Goal: Transaction & Acquisition: Book appointment/travel/reservation

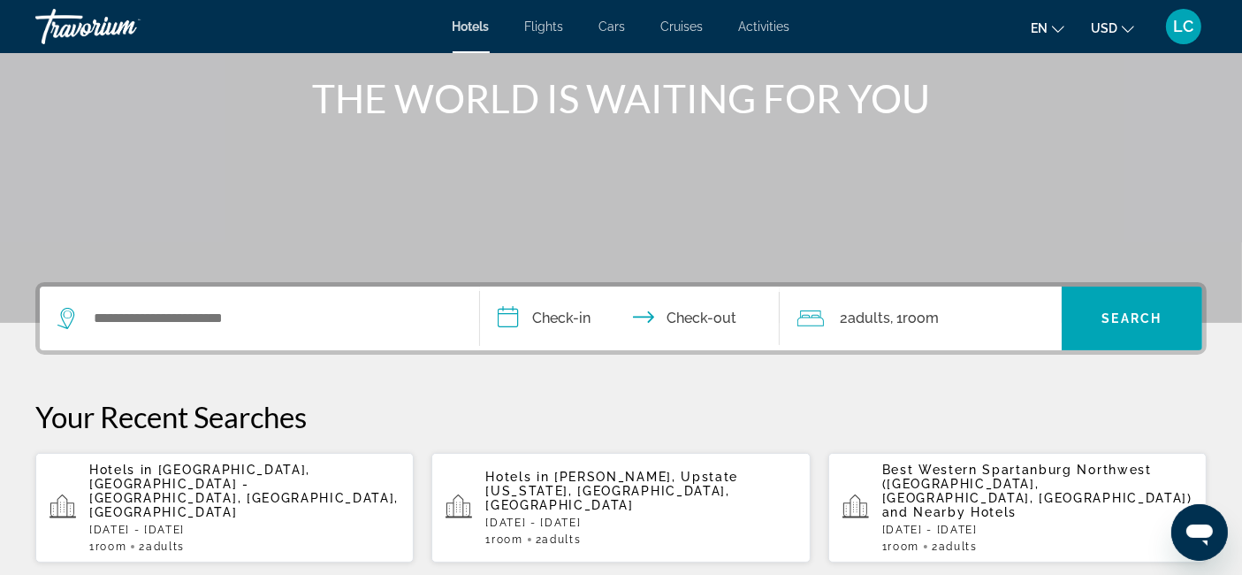
scroll to position [211, 0]
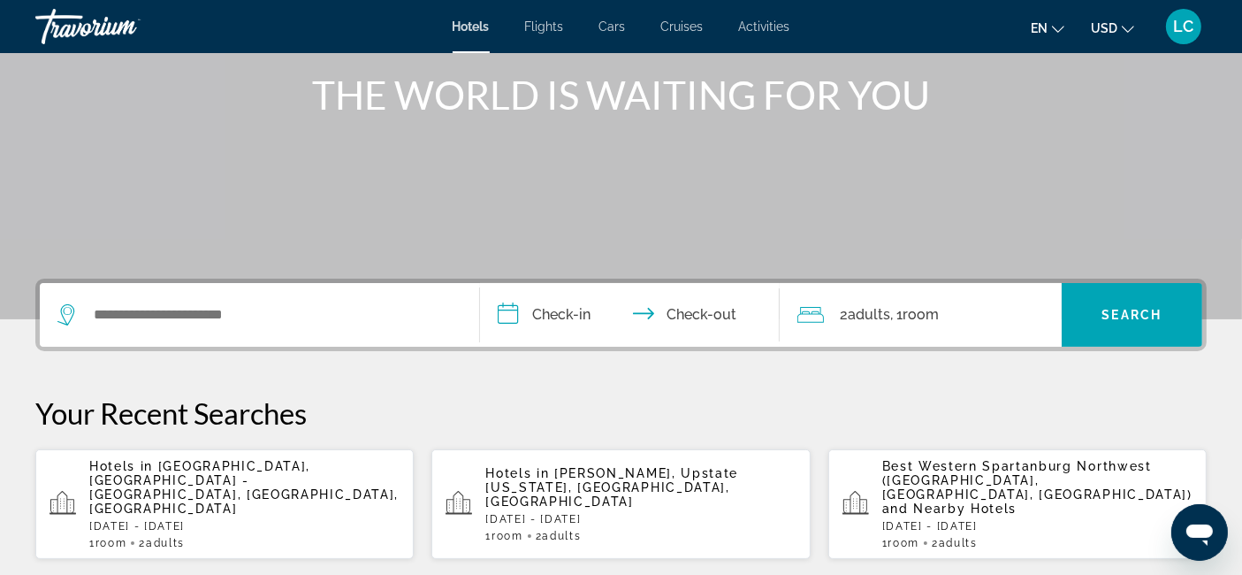
click at [128, 485] on p "Hotels in [GEOGRAPHIC_DATA], [GEOGRAPHIC_DATA] - [GEOGRAPHIC_DATA], [GEOGRAPHIC…" at bounding box center [244, 487] width 310 height 57
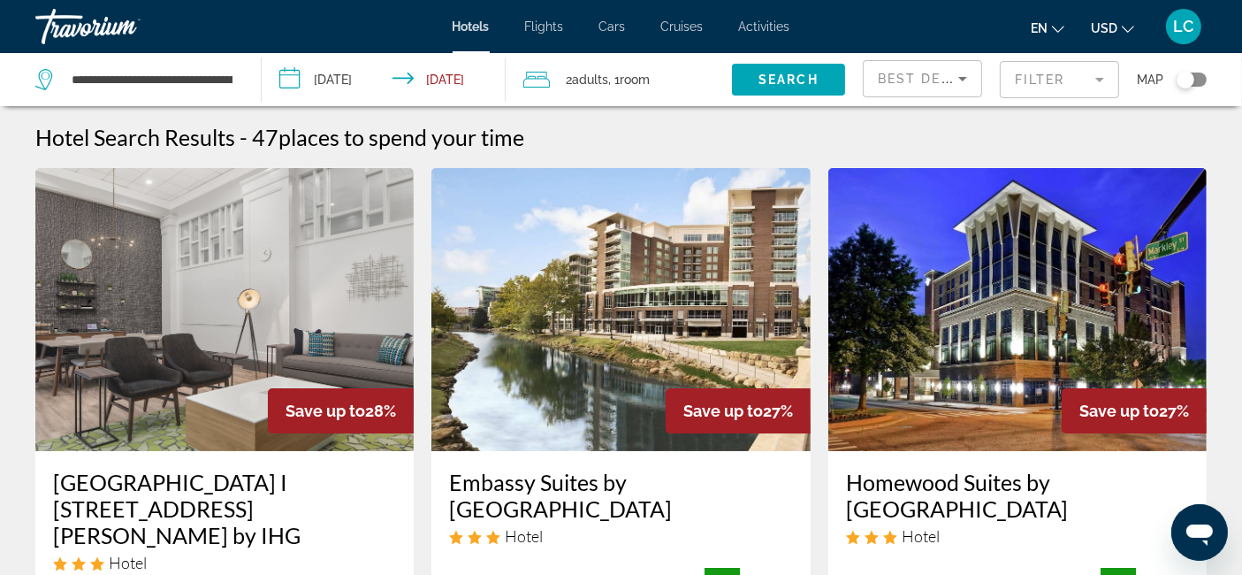
click at [1033, 80] on mat-form-field "Filter" at bounding box center [1059, 79] width 119 height 37
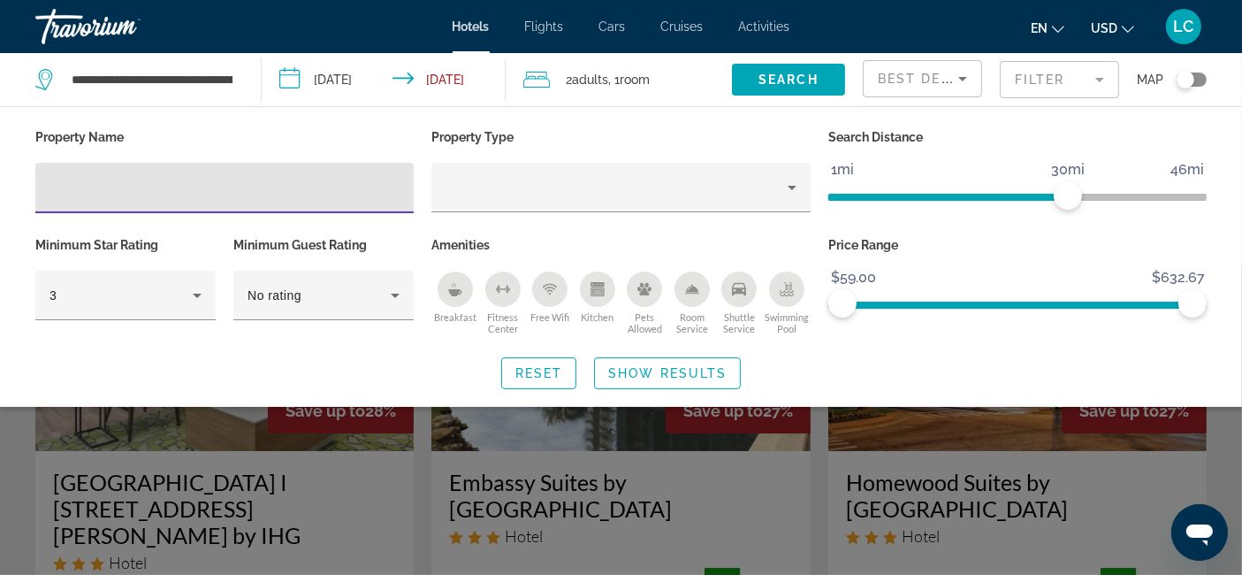
click at [372, 181] on input "Hotel Filters" at bounding box center [225, 188] width 350 height 21
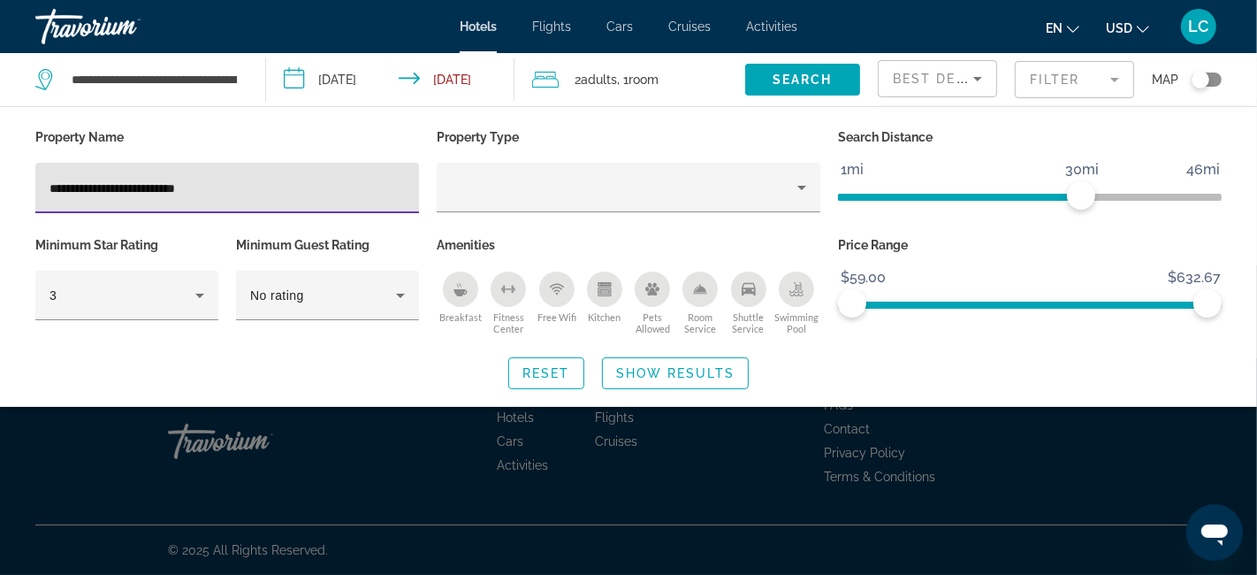
click at [242, 190] on input "**********" at bounding box center [227, 188] width 355 height 21
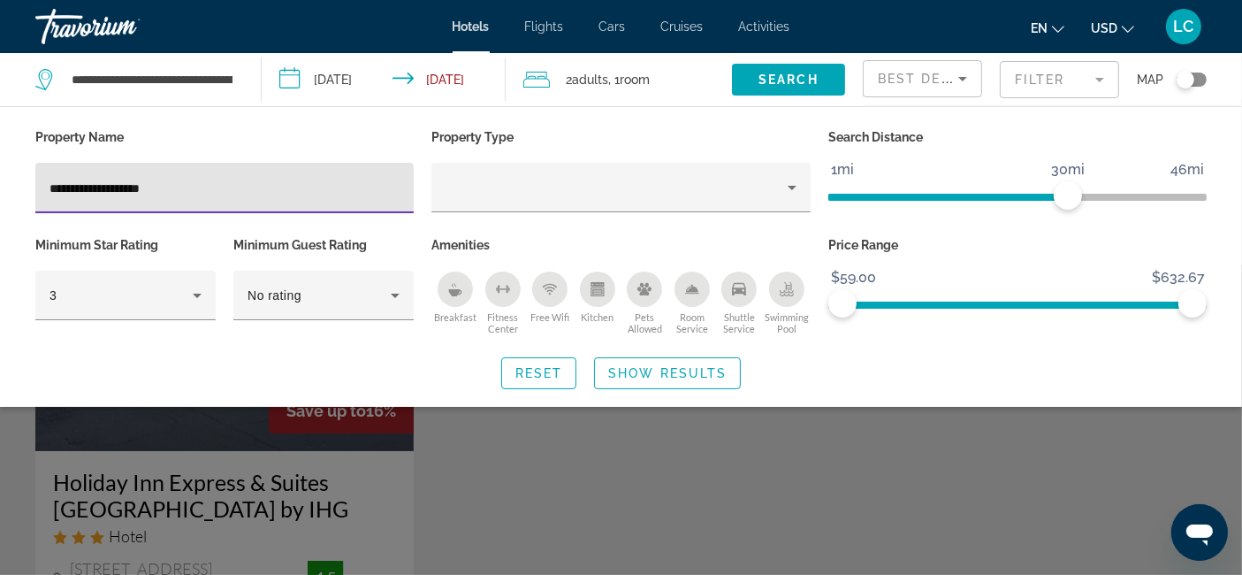
type input "**********"
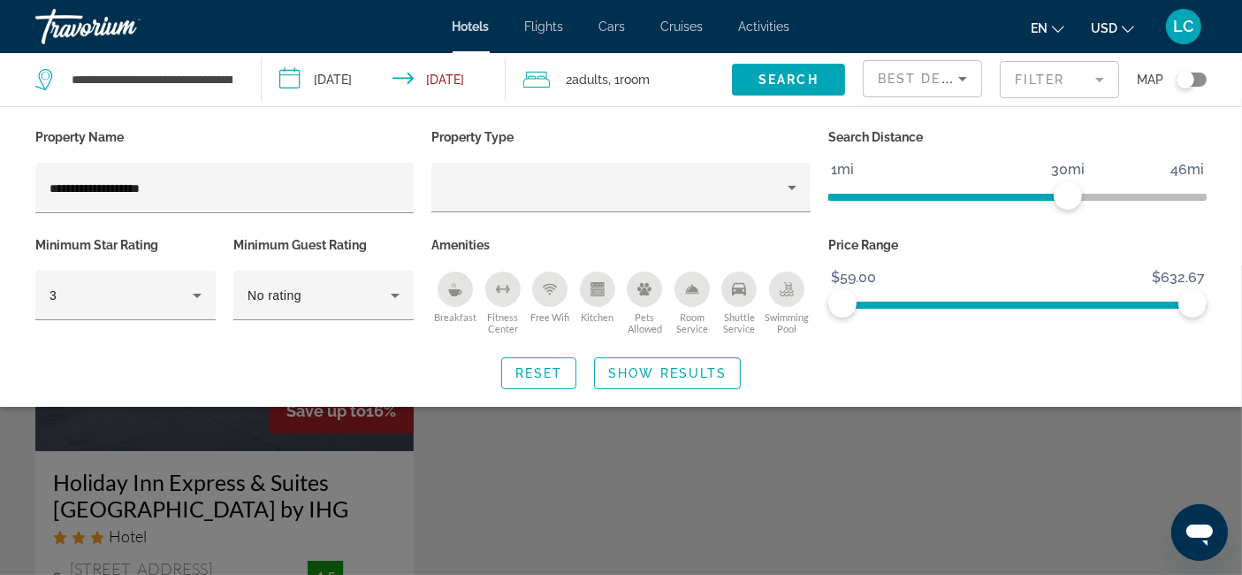
click at [136, 469] on div "Search widget" at bounding box center [621, 419] width 1242 height 309
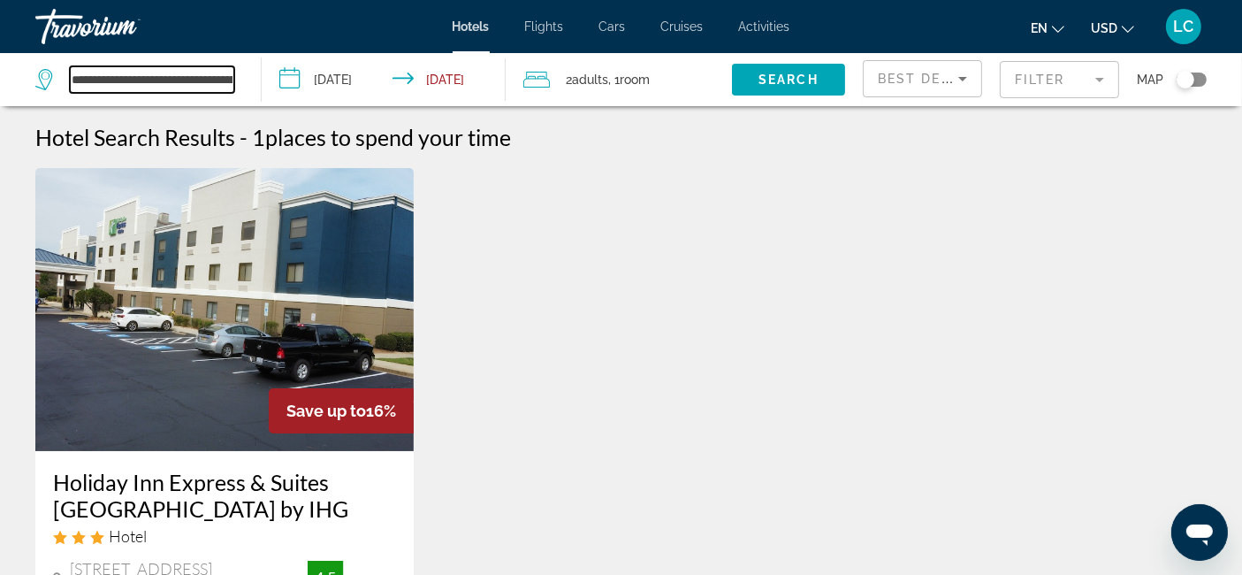
click at [199, 81] on input "**********" at bounding box center [152, 79] width 164 height 27
click at [1027, 86] on mat-form-field "Filter" at bounding box center [1059, 79] width 119 height 37
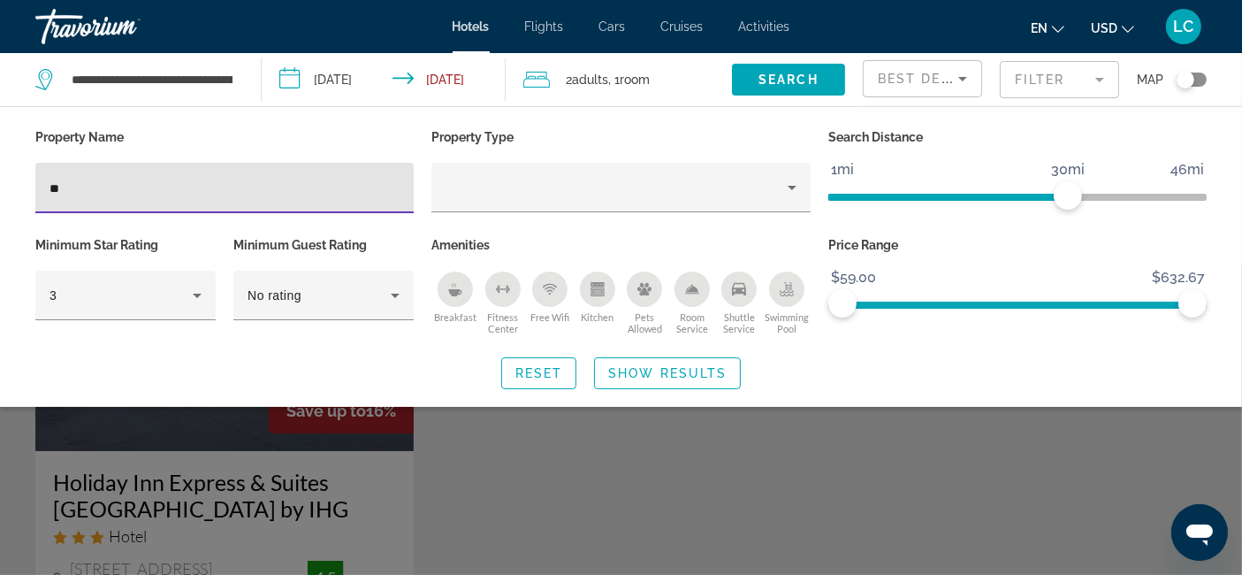
type input "*"
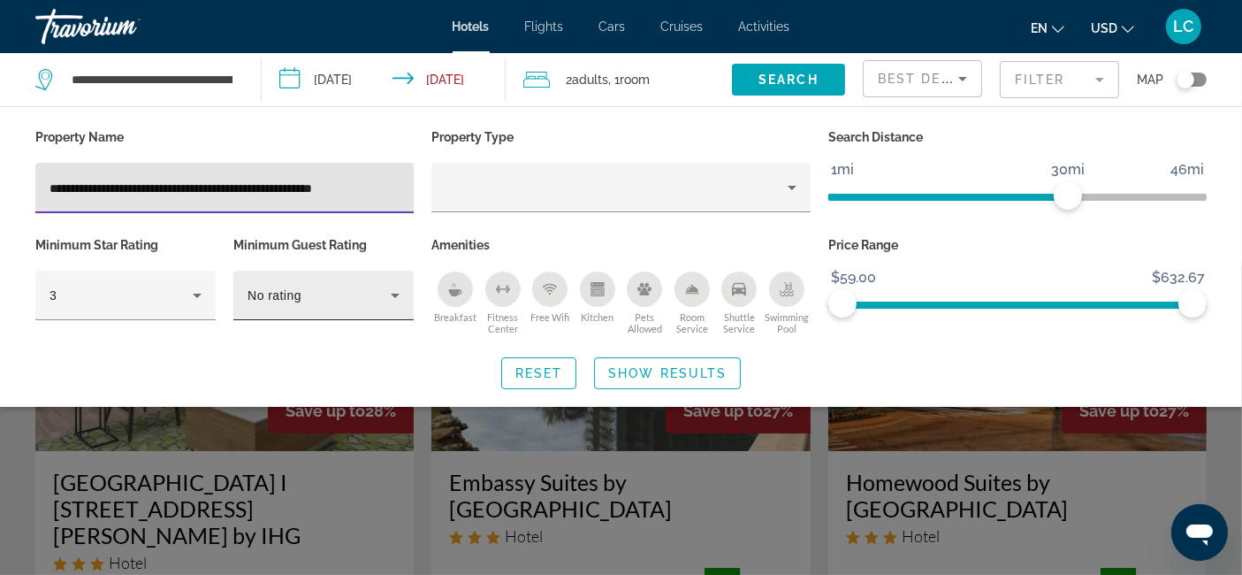
scroll to position [0, 12]
type input "**********"
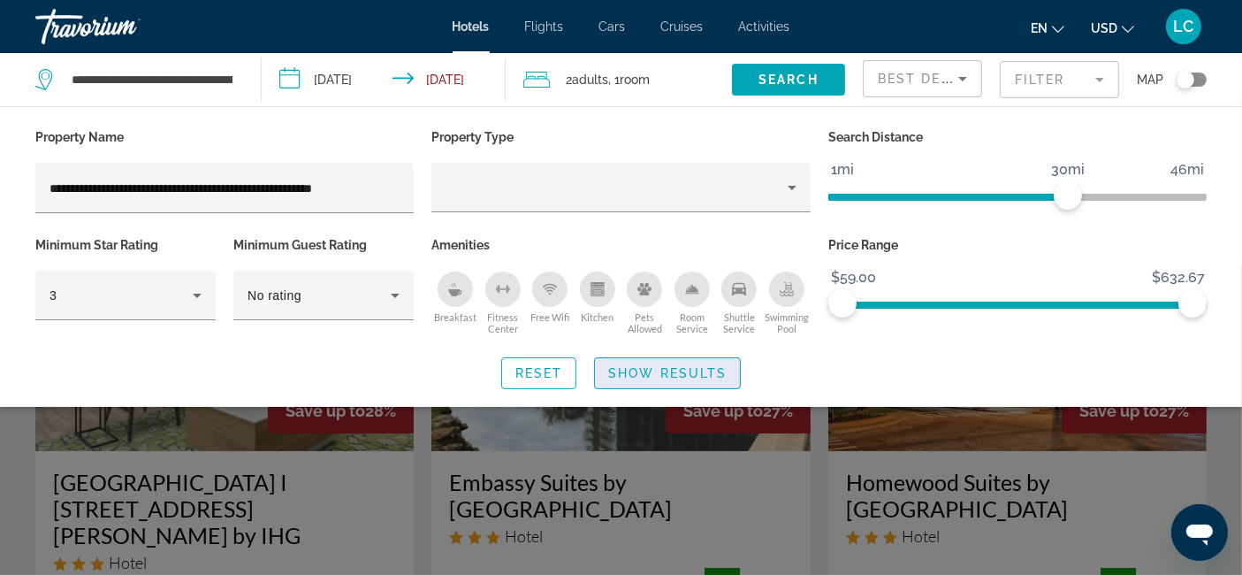
scroll to position [0, 0]
click at [638, 378] on span "Search widget" at bounding box center [667, 373] width 145 height 42
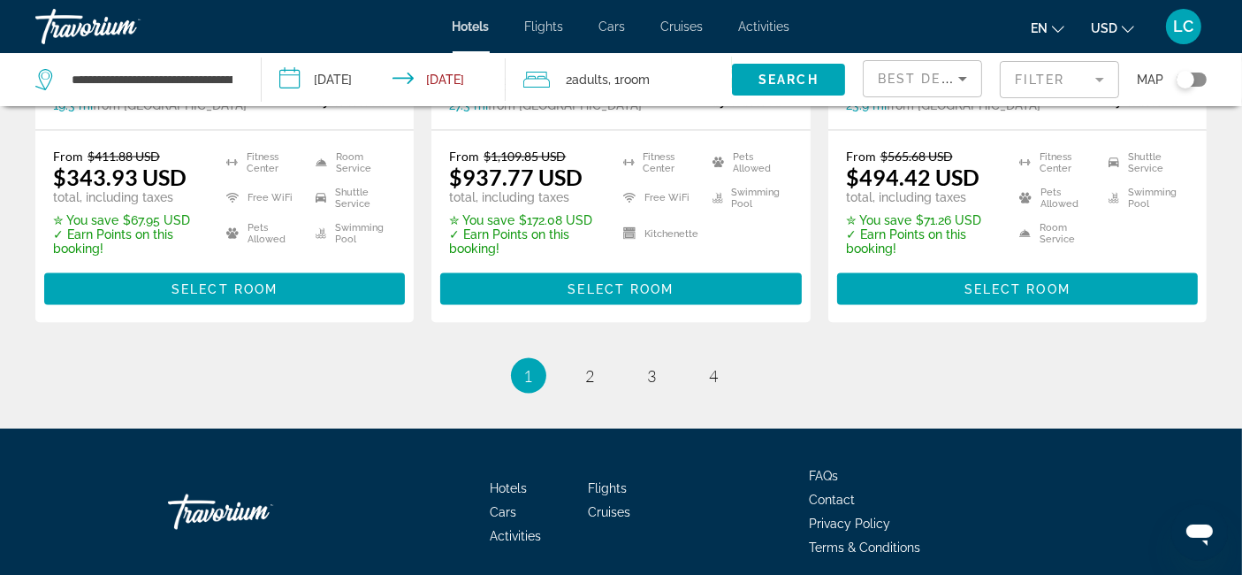
scroll to position [2645, 0]
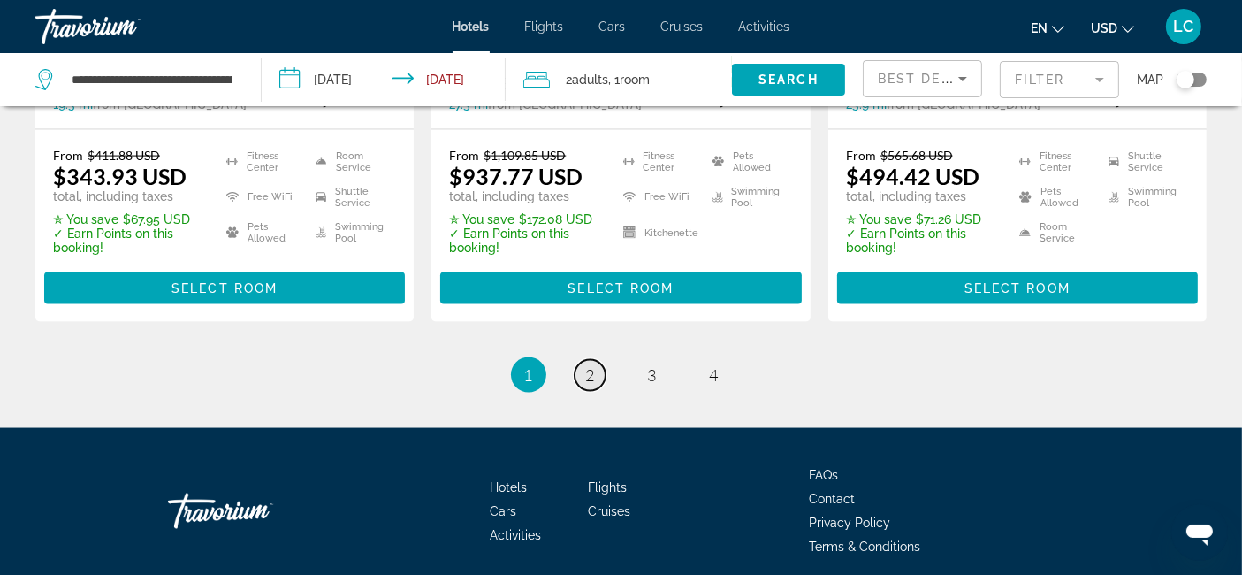
click at [587, 365] on span "2" at bounding box center [590, 374] width 9 height 19
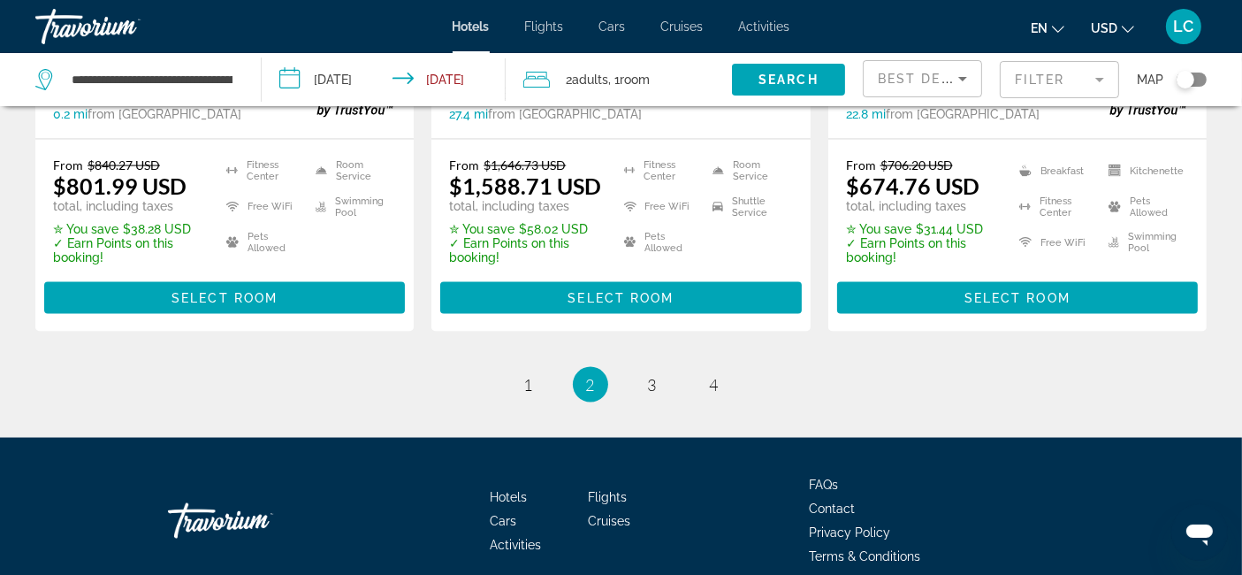
scroll to position [2637, 0]
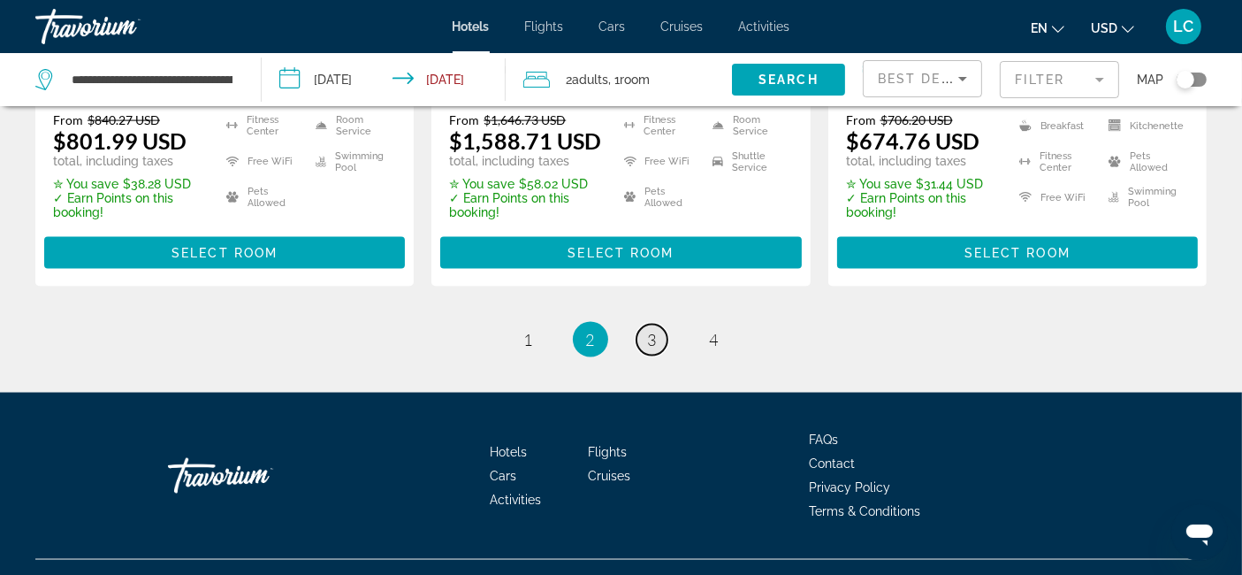
click at [644, 324] on link "page 3" at bounding box center [652, 339] width 31 height 31
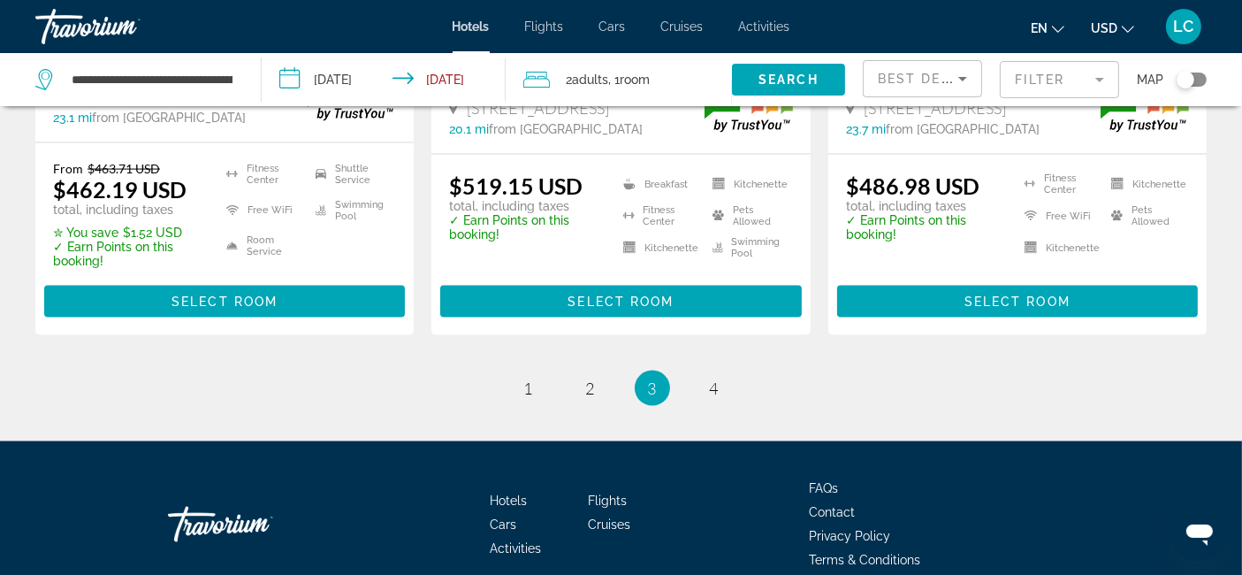
scroll to position [2636, 0]
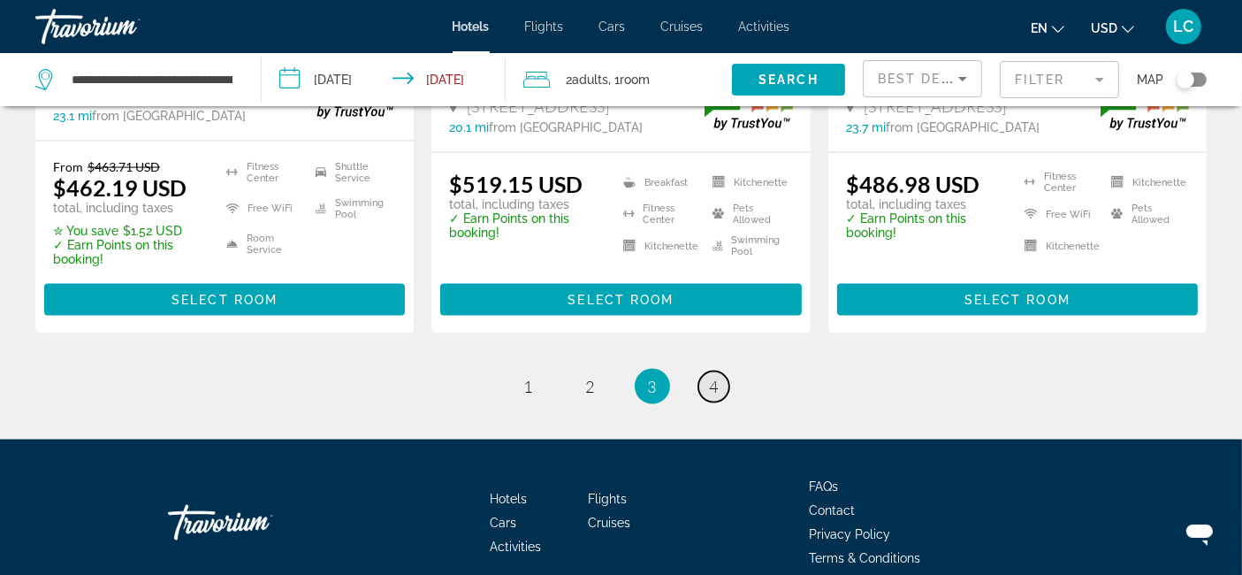
click at [707, 371] on link "page 4" at bounding box center [713, 386] width 31 height 31
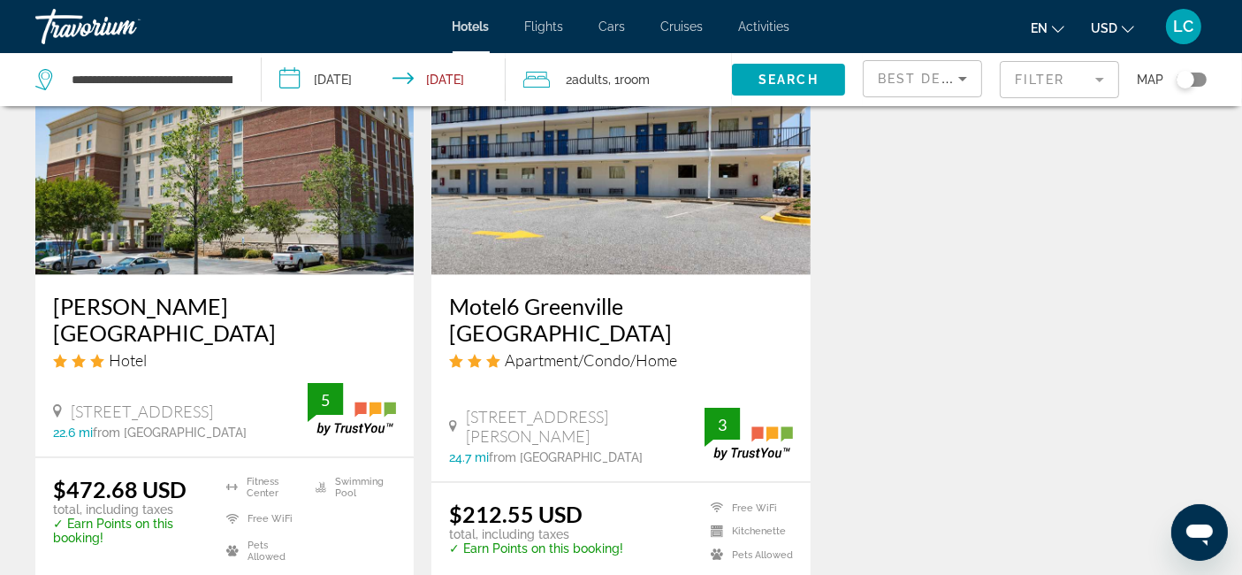
scroll to position [2552, 0]
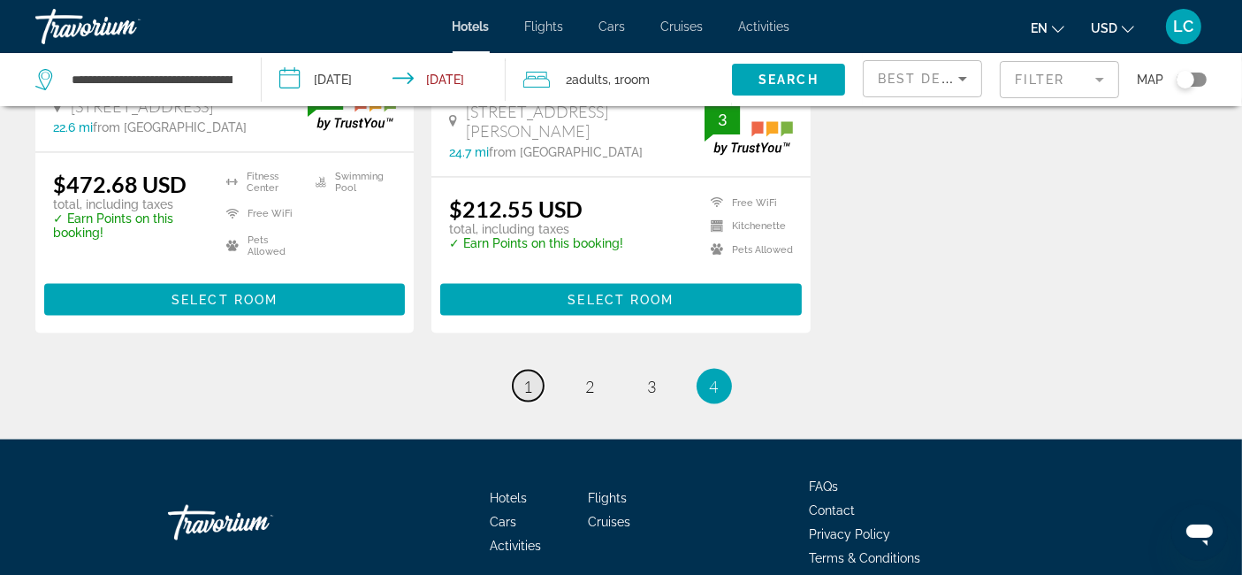
click at [524, 377] on span "1" at bounding box center [528, 386] width 9 height 19
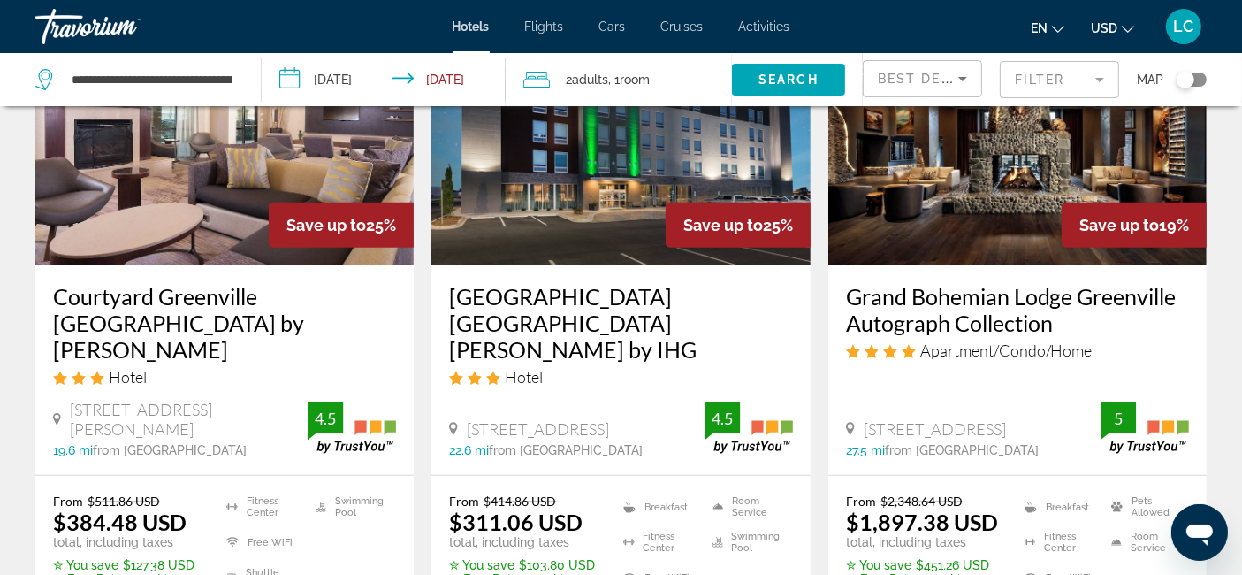
scroll to position [888, 0]
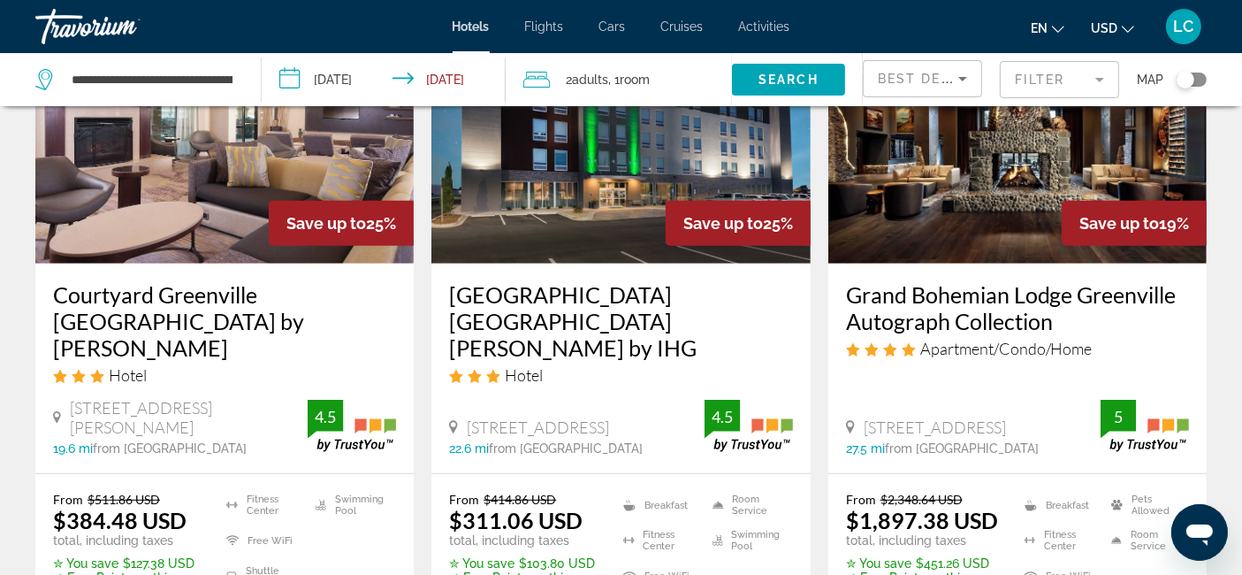
click at [185, 181] on img "Main content" at bounding box center [224, 122] width 378 height 283
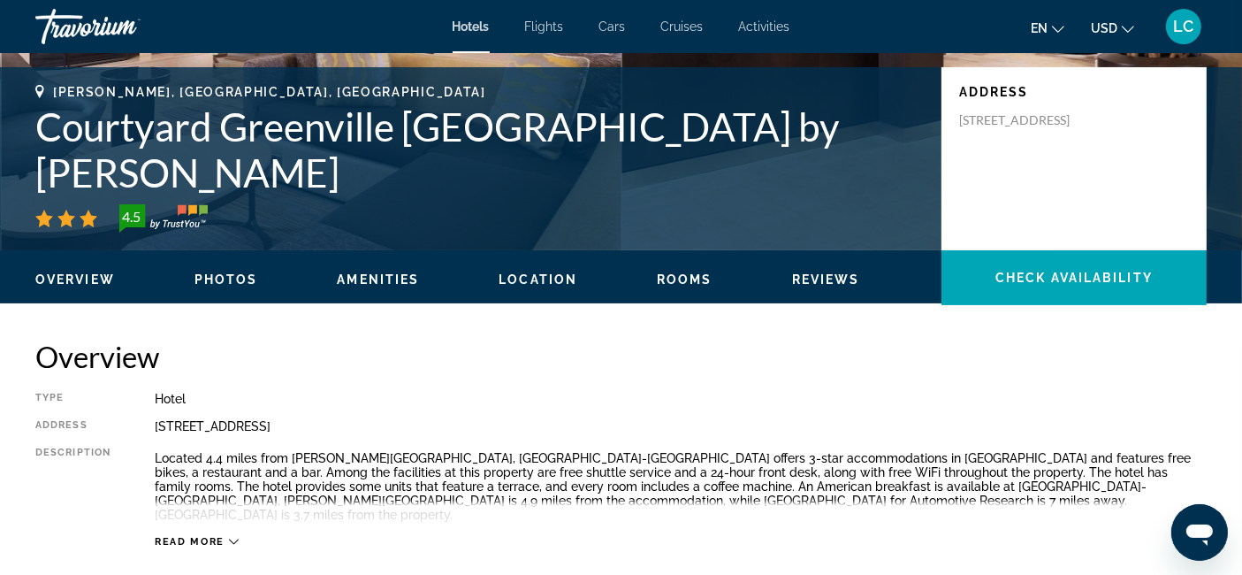
scroll to position [347, 0]
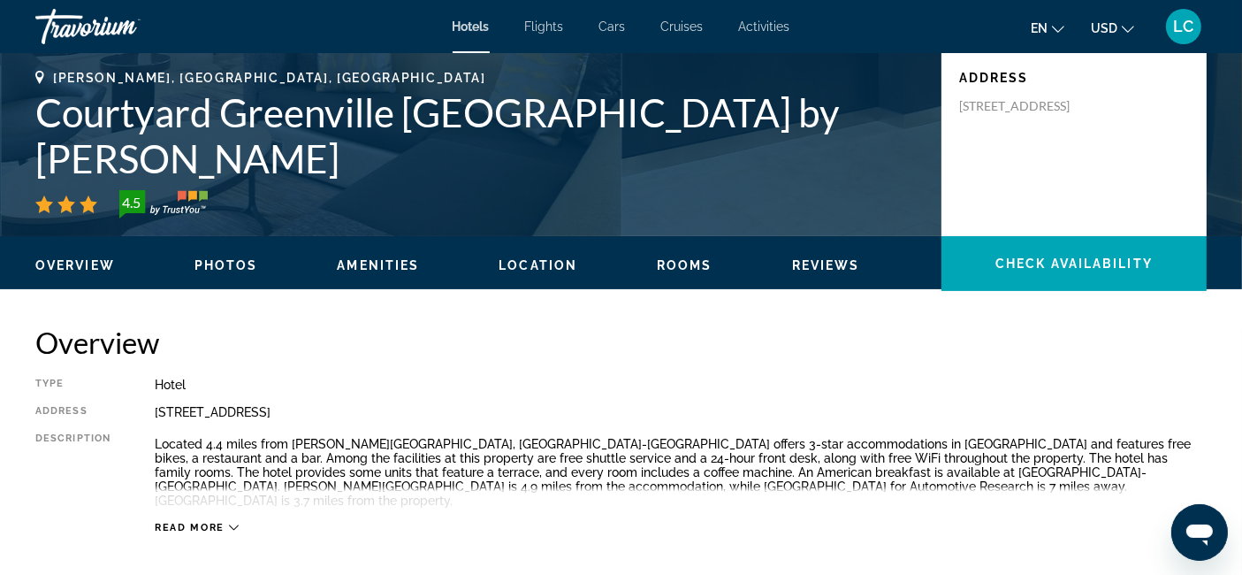
drag, startPoint x: 154, startPoint y: 413, endPoint x: 356, endPoint y: 416, distance: 202.5
click at [356, 416] on div "[STREET_ADDRESS]" at bounding box center [681, 412] width 1052 height 14
copy div "[STREET_ADDRESS],"
